Goal: Navigation & Orientation: Find specific page/section

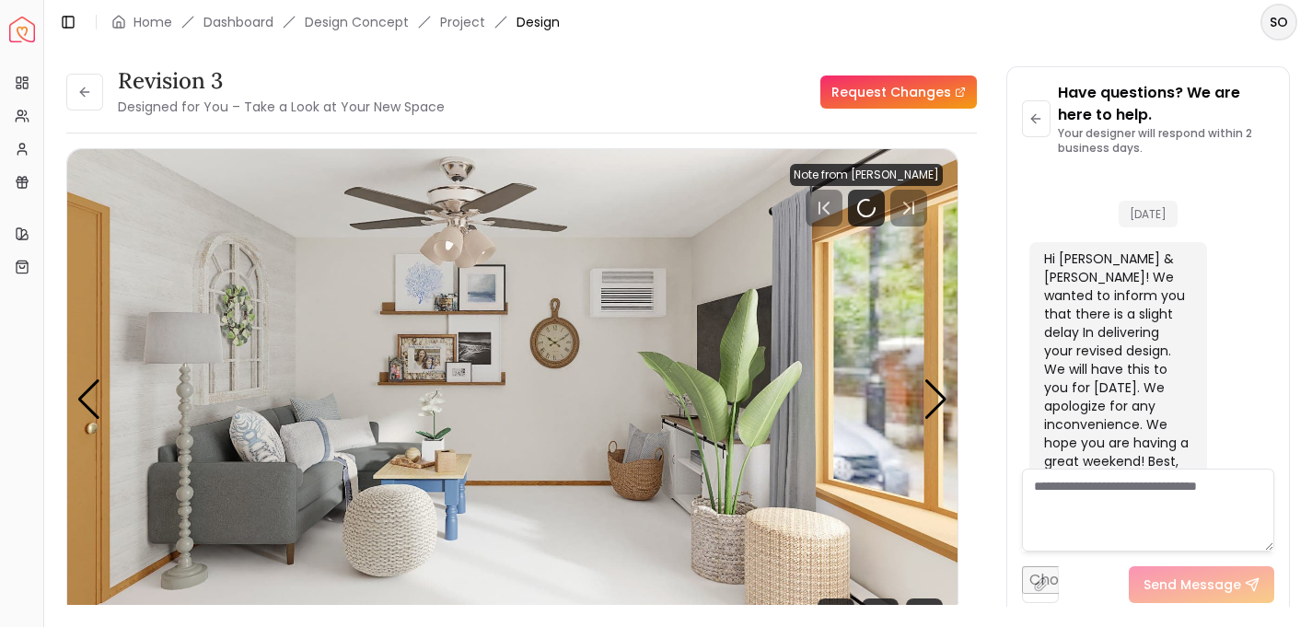
scroll to position [6689, 0]
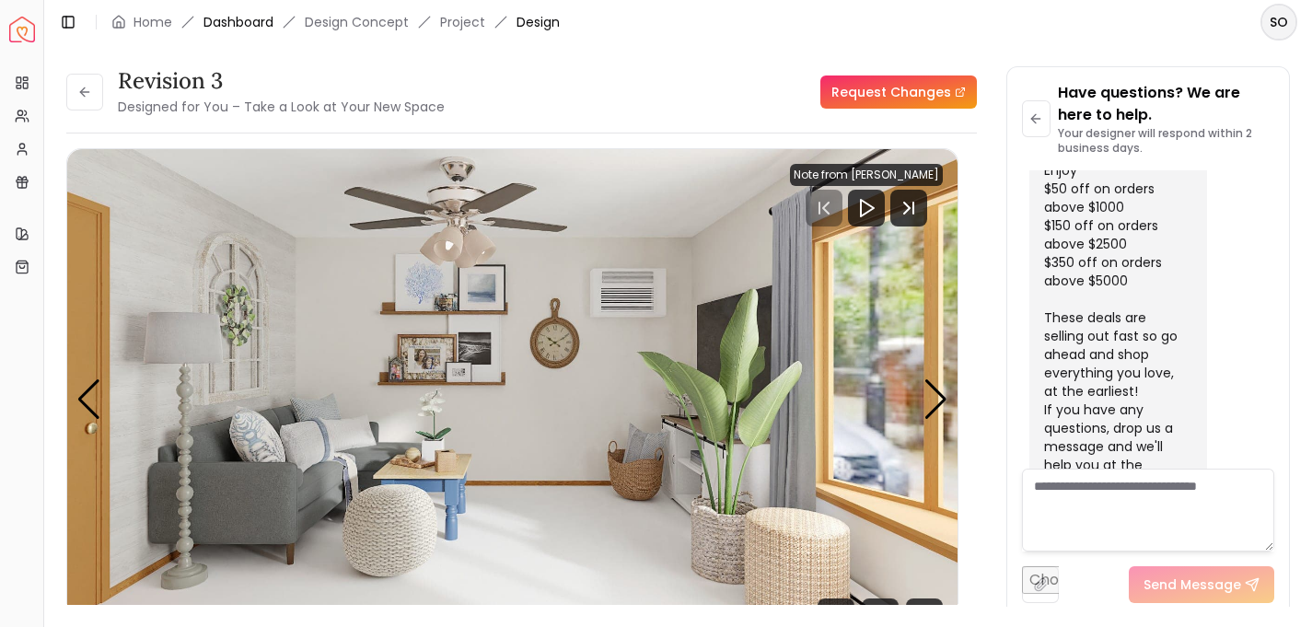
click at [237, 22] on link "Dashboard" at bounding box center [238, 22] width 70 height 18
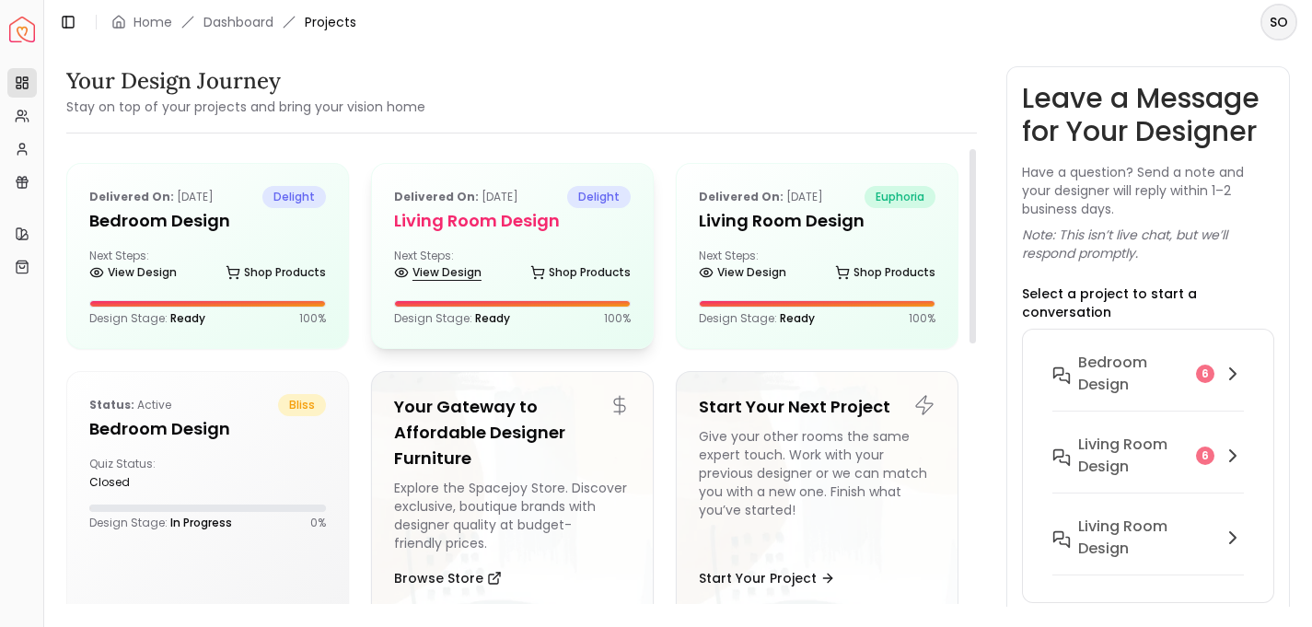
click at [441, 273] on link "View Design" at bounding box center [437, 273] width 87 height 26
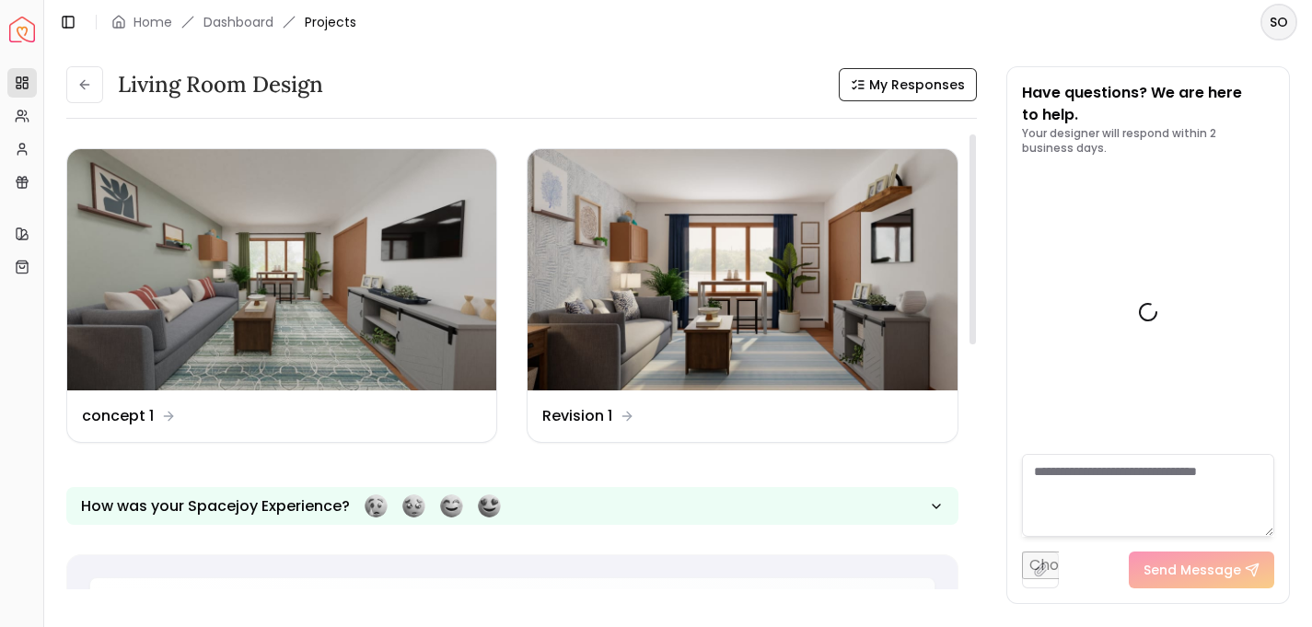
scroll to position [2419, 0]
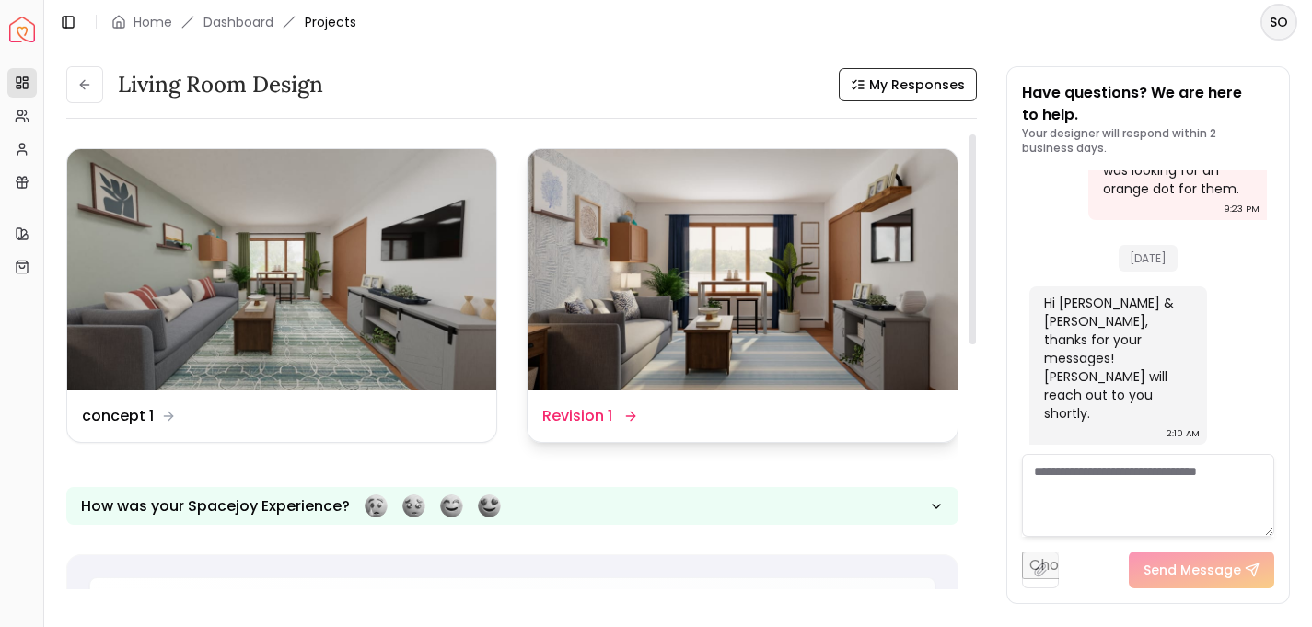
click at [743, 316] on img at bounding box center [741, 269] width 429 height 241
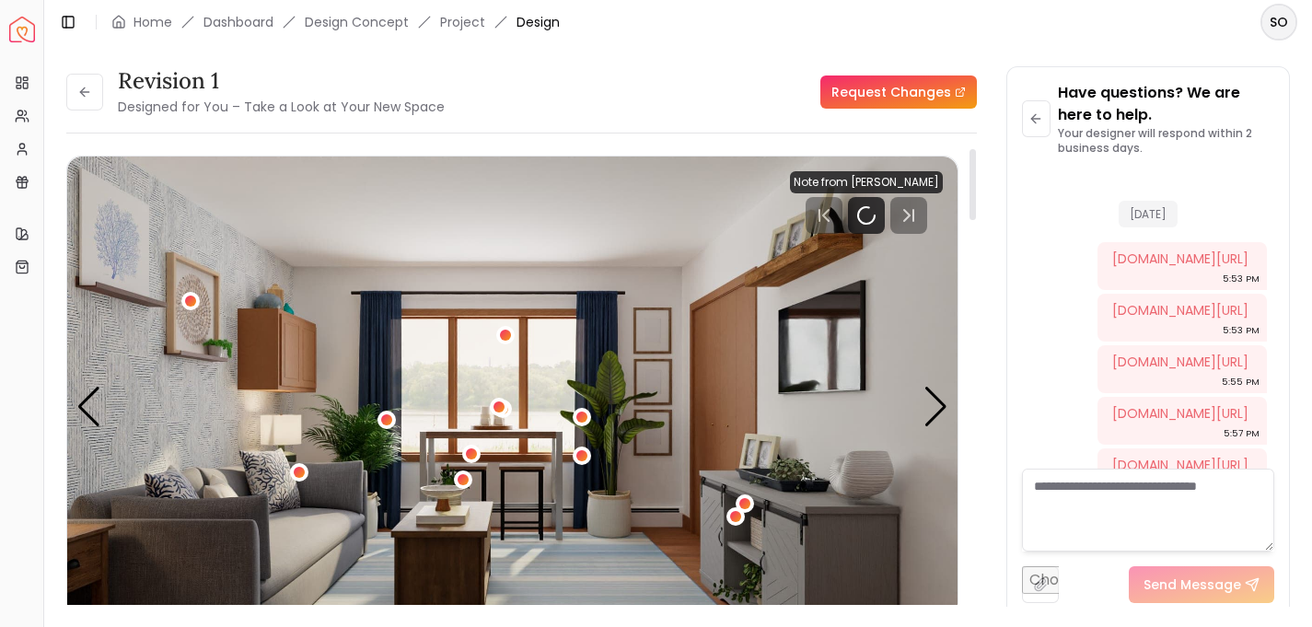
scroll to position [2404, 0]
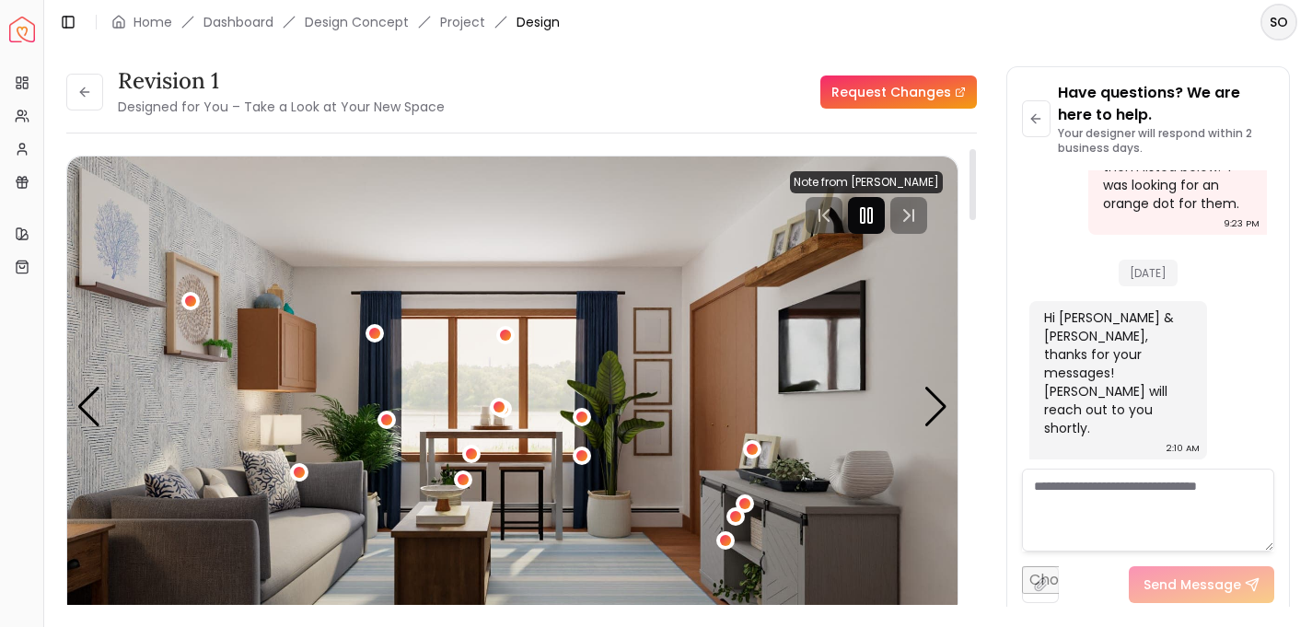
click at [864, 220] on rect "Pause" at bounding box center [863, 215] width 4 height 15
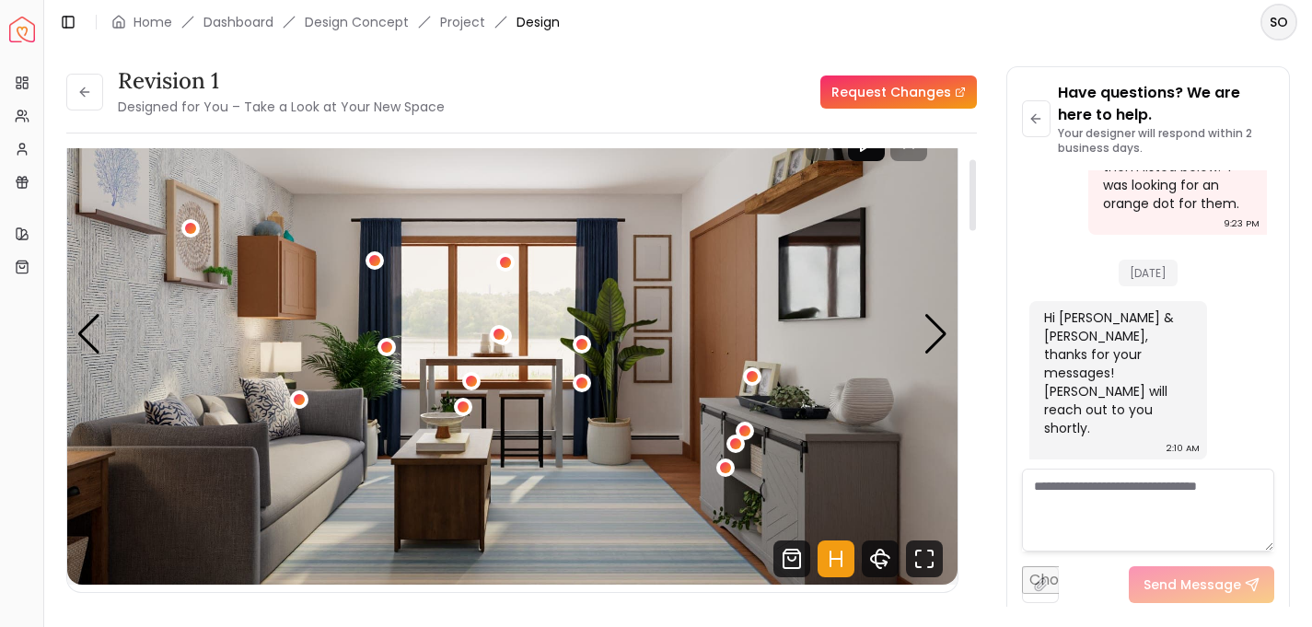
scroll to position [64, 0]
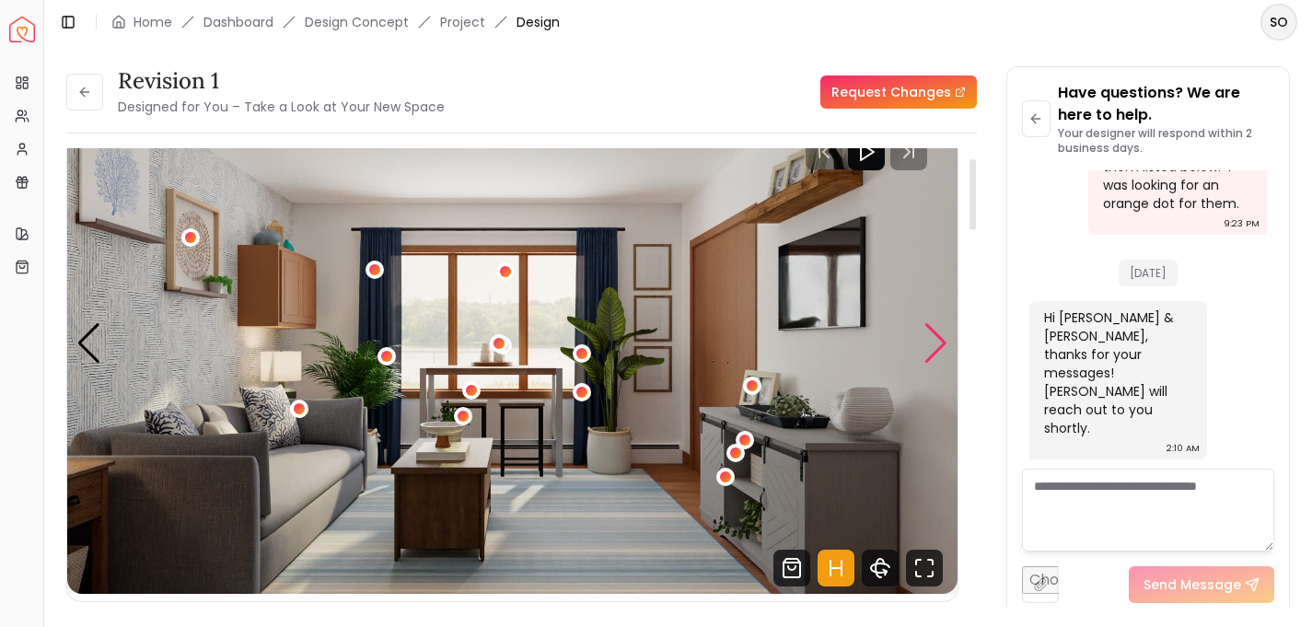
click at [939, 341] on div "Next slide" at bounding box center [935, 343] width 25 height 40
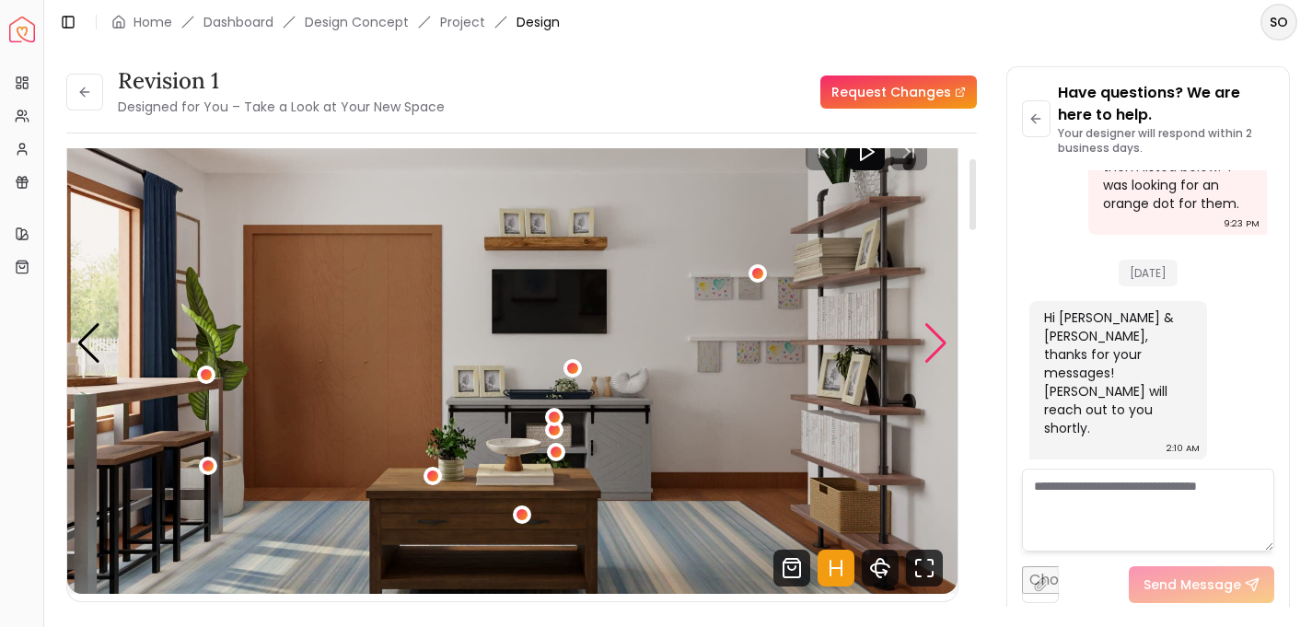
click at [939, 340] on div "Next slide" at bounding box center [935, 343] width 25 height 40
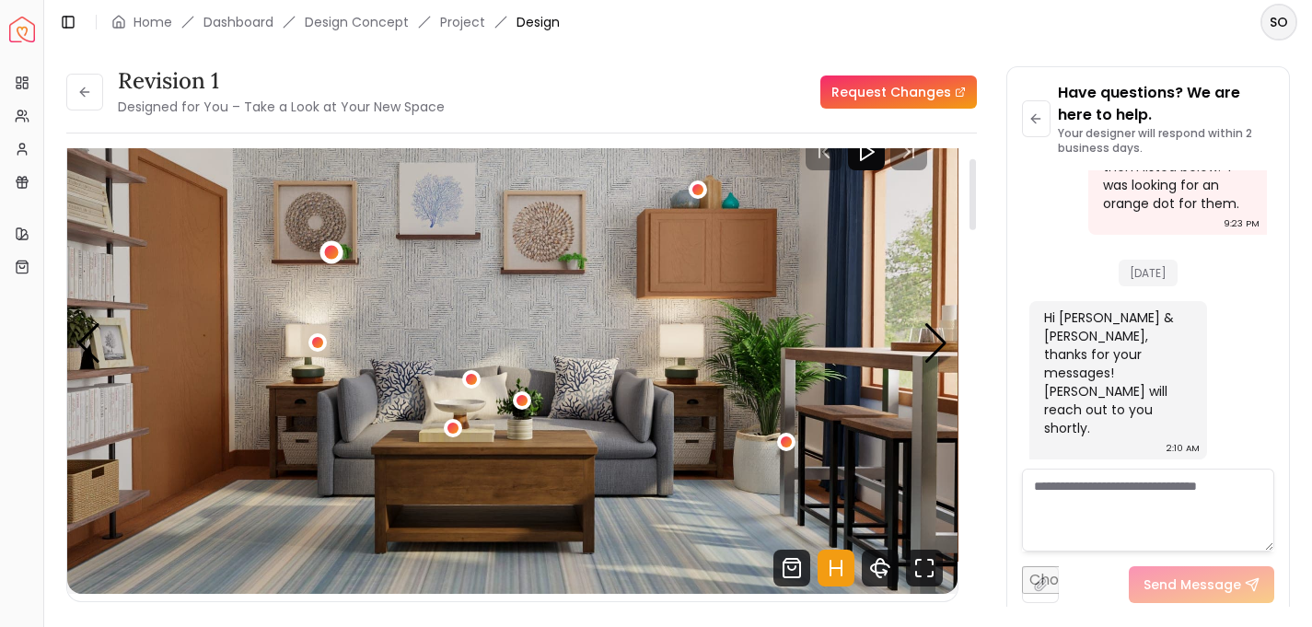
click at [334, 249] on div "3 / 5" at bounding box center [332, 253] width 14 height 14
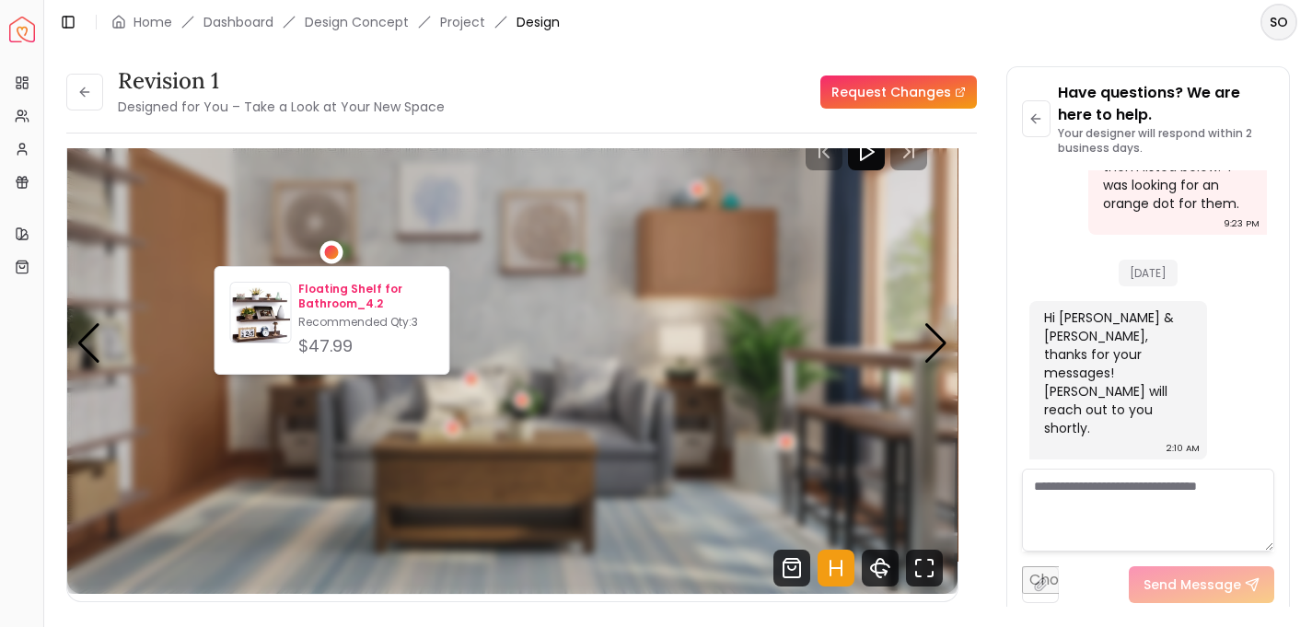
click at [329, 294] on p "Floating Shelf for Bathroom_4.2" at bounding box center [365, 296] width 135 height 29
